Goal: Book appointment/travel/reservation

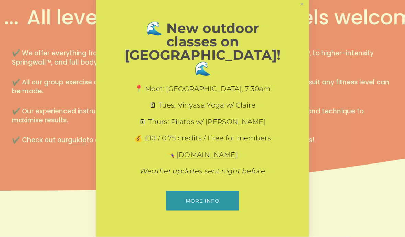
click at [299, 11] on link "Close" at bounding box center [302, 5] width 12 height 12
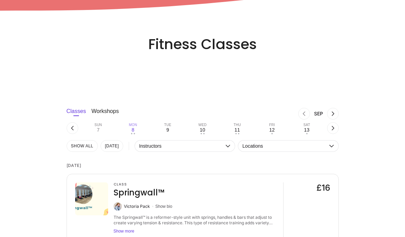
scroll to position [397, 0]
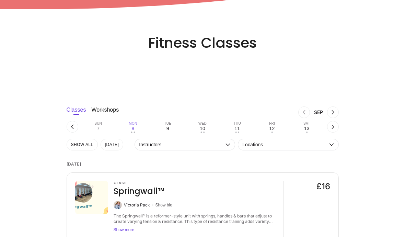
click at [330, 143] on icon "button" at bounding box center [331, 144] width 5 height 5
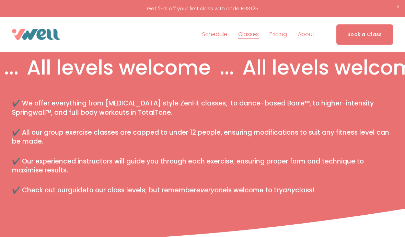
scroll to position [166, 0]
click at [216, 31] on link "Schedule" at bounding box center [214, 34] width 25 height 11
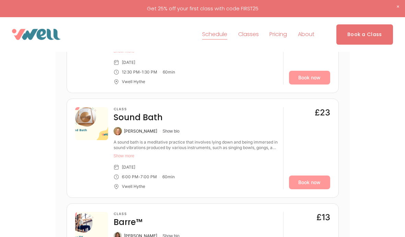
scroll to position [2088, 0]
click at [135, 153] on button "Show more" at bounding box center [196, 155] width 164 height 5
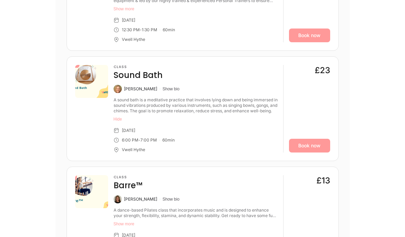
scroll to position [2130, 0]
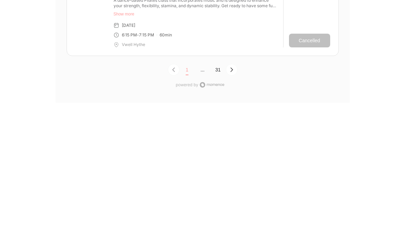
click at [232, 67] on icon "Next Page, Page 0" at bounding box center [231, 69] width 5 height 5
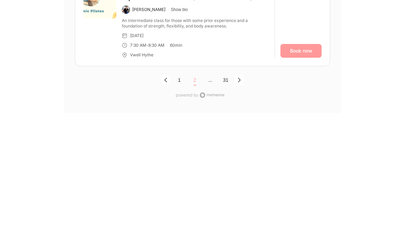
scroll to position [2307, 0]
